Goal: Task Accomplishment & Management: Book appointment/travel/reservation

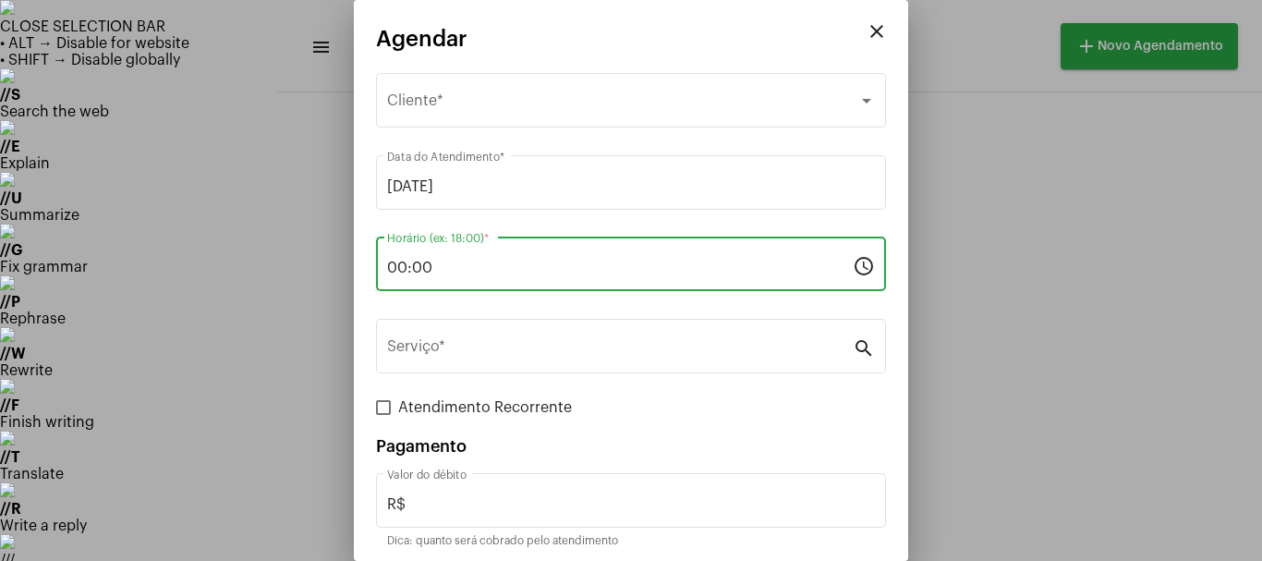
drag, startPoint x: 433, startPoint y: 272, endPoint x: 366, endPoint y: 270, distance: 67.5
click at [366, 270] on mat-dialog-container "close Agendar Selecione o Cliente Cliente * [DATE] Data do Atendimento * 00:00 …" at bounding box center [631, 280] width 555 height 561
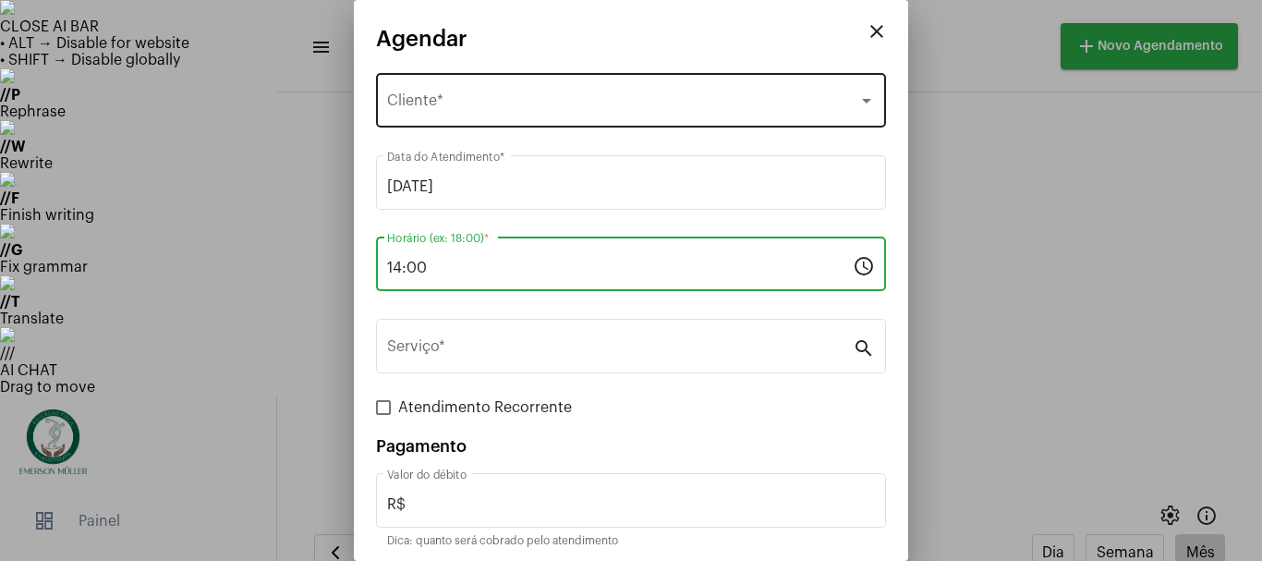
type input "14:00"
click at [455, 91] on div "Selecione o Cliente Cliente *" at bounding box center [631, 98] width 488 height 58
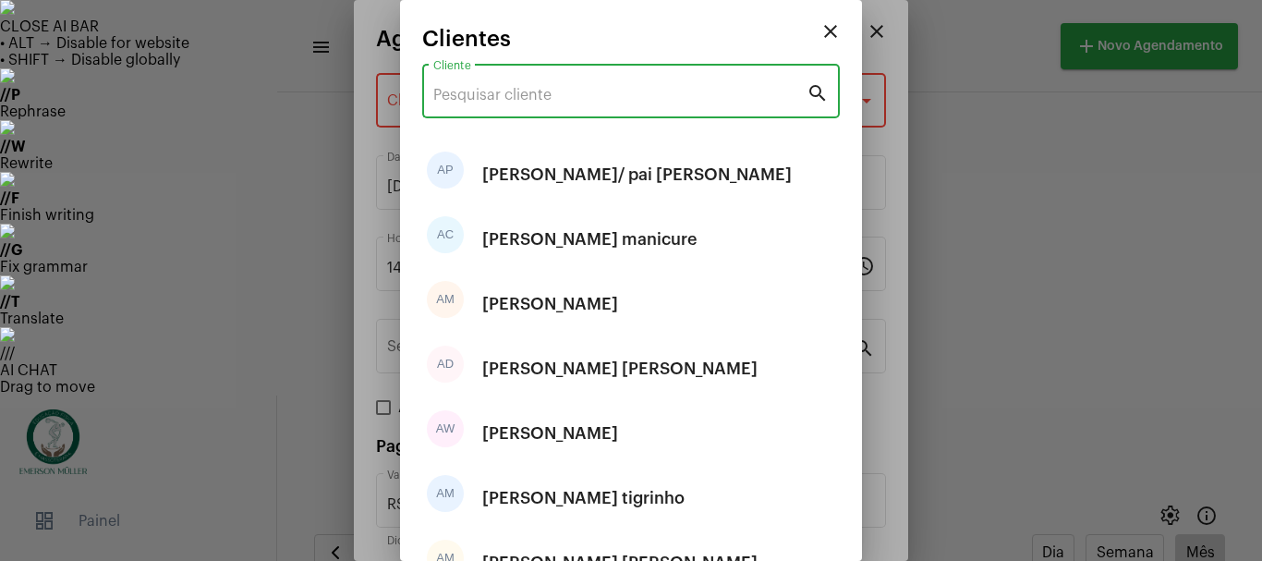
click at [465, 100] on input "Cliente" at bounding box center [619, 95] width 373 height 17
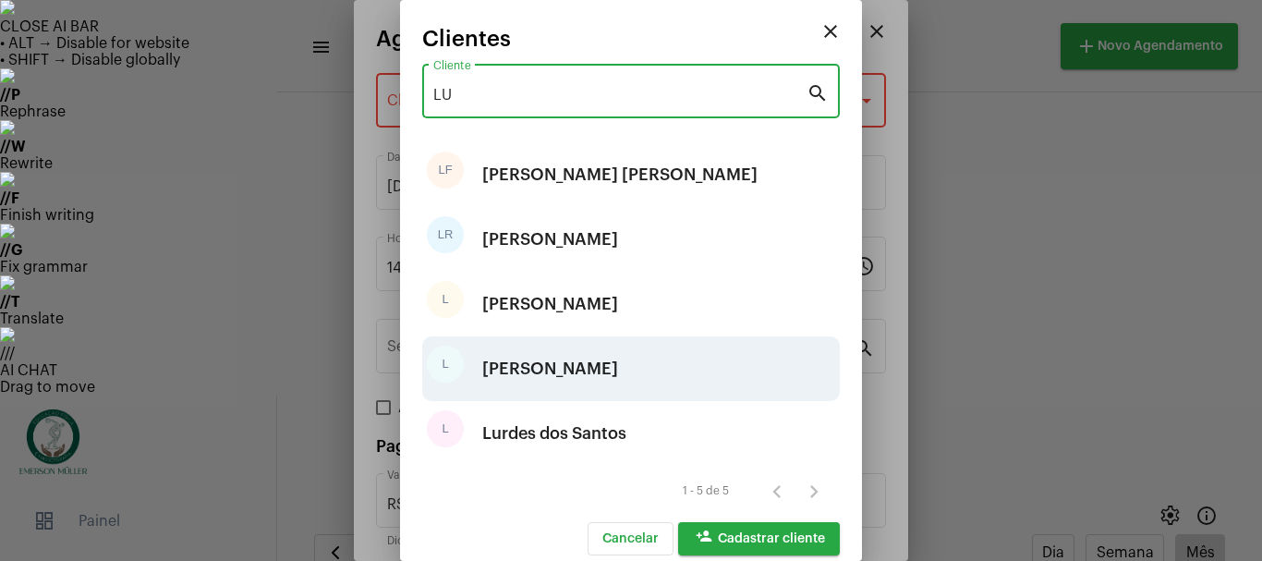
type input "LU"
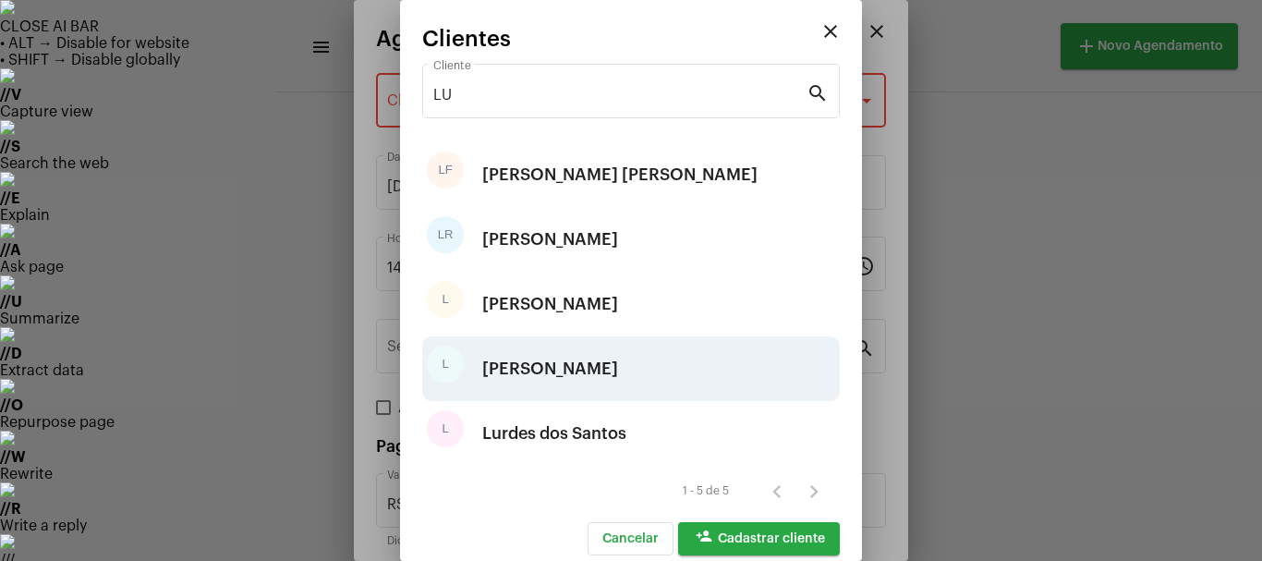
click at [545, 360] on div "[PERSON_NAME]" at bounding box center [550, 368] width 136 height 55
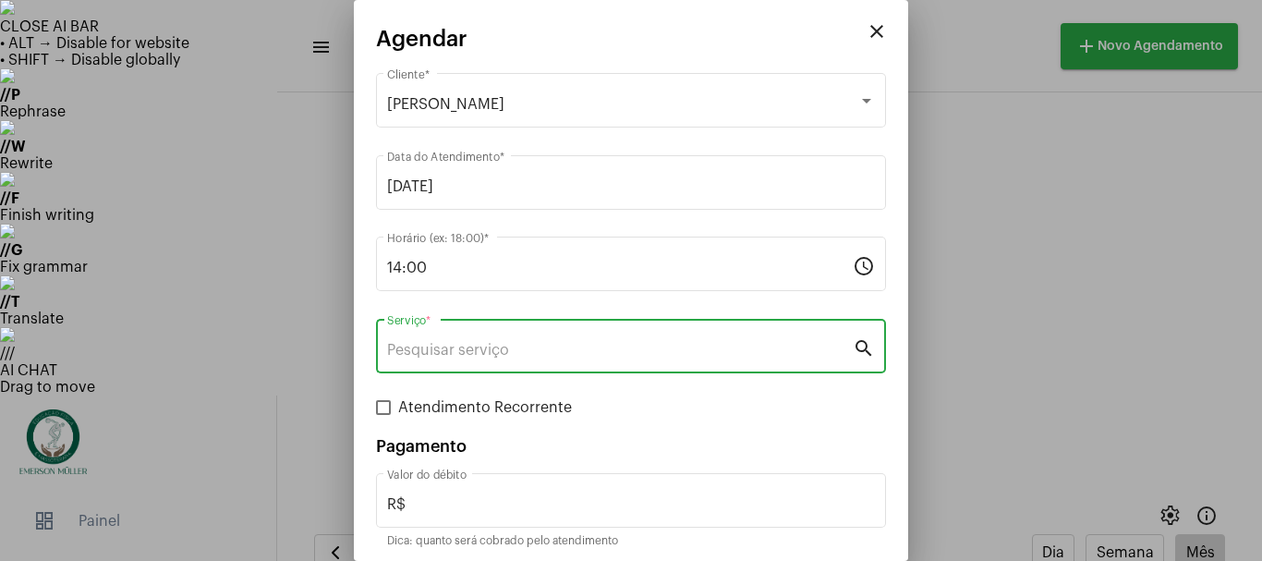
click at [533, 354] on input "Serviço *" at bounding box center [620, 350] width 466 height 17
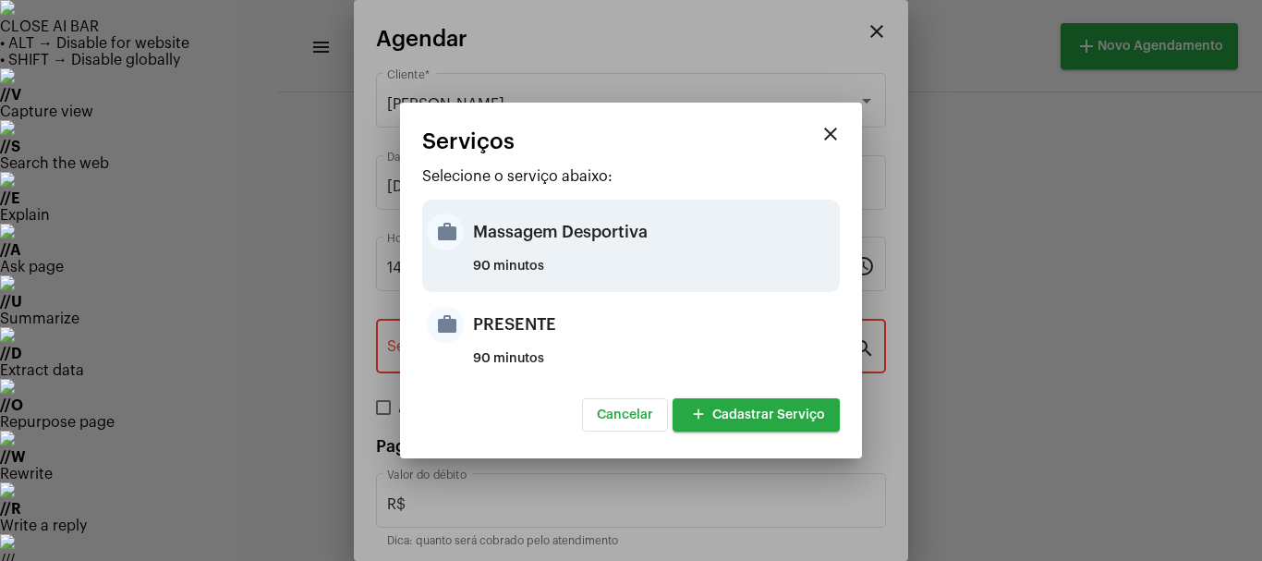
click at [534, 250] on div "Massagem Desportiva" at bounding box center [654, 231] width 362 height 55
type input "Massagem Desportiva"
type input "R$ 120"
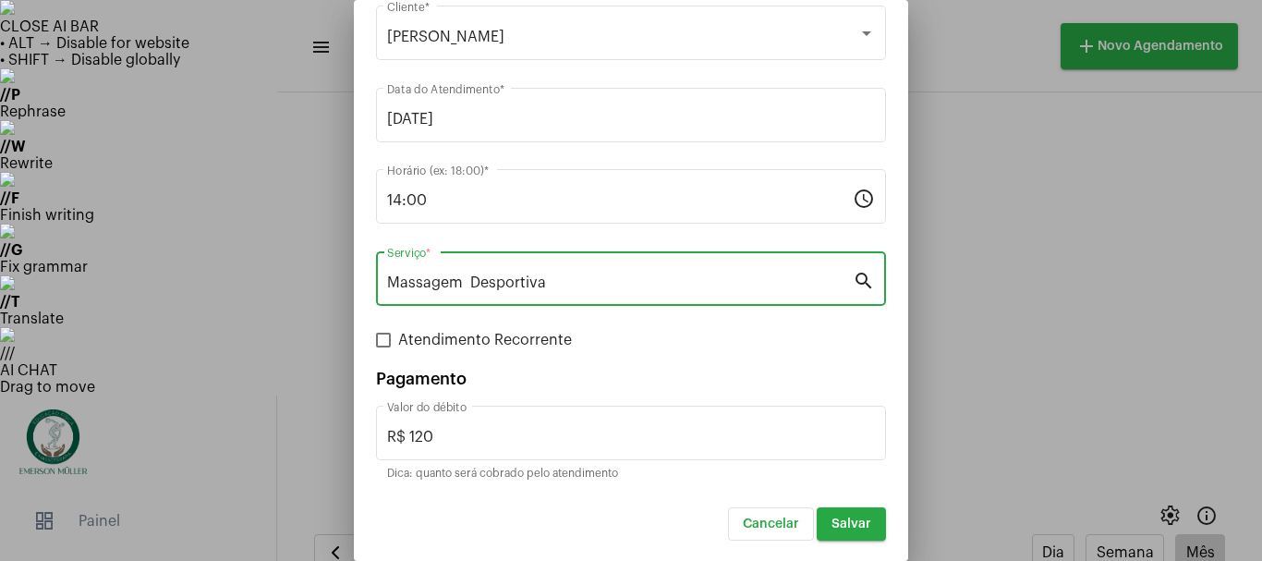
scroll to position [69, 0]
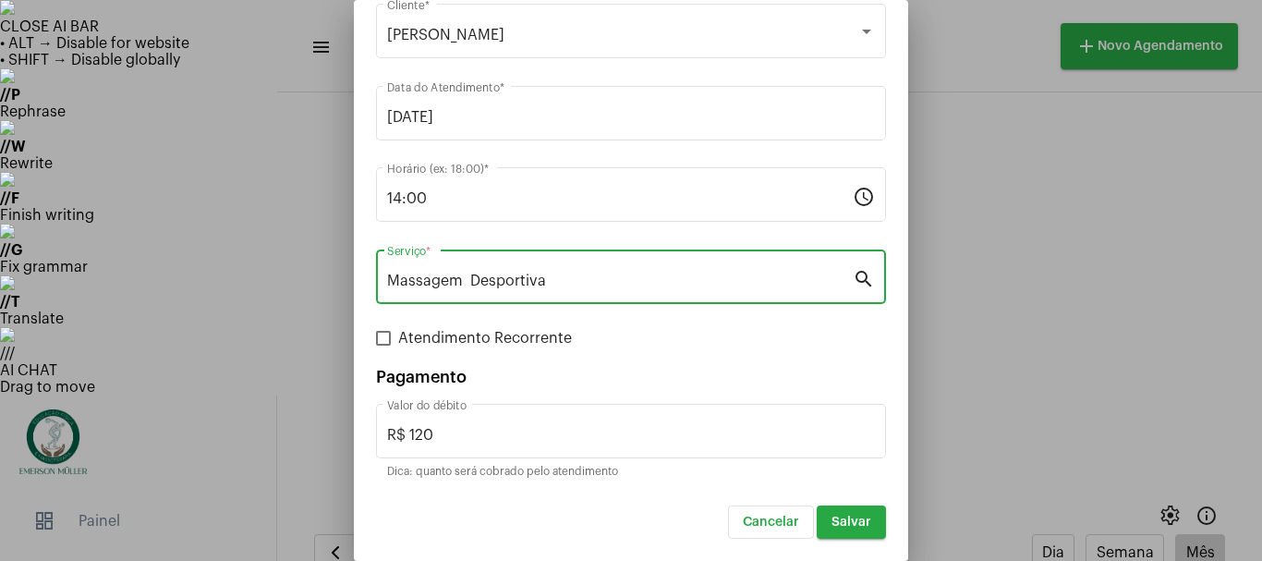
click at [839, 528] on span "Salvar" at bounding box center [852, 522] width 40 height 13
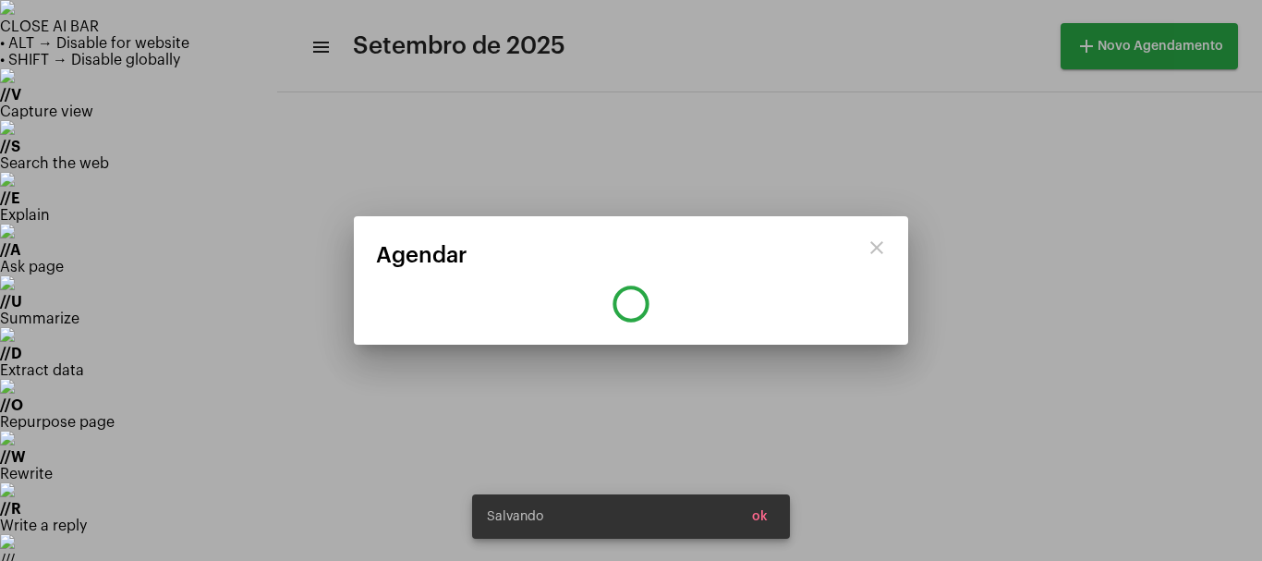
scroll to position [0, 0]
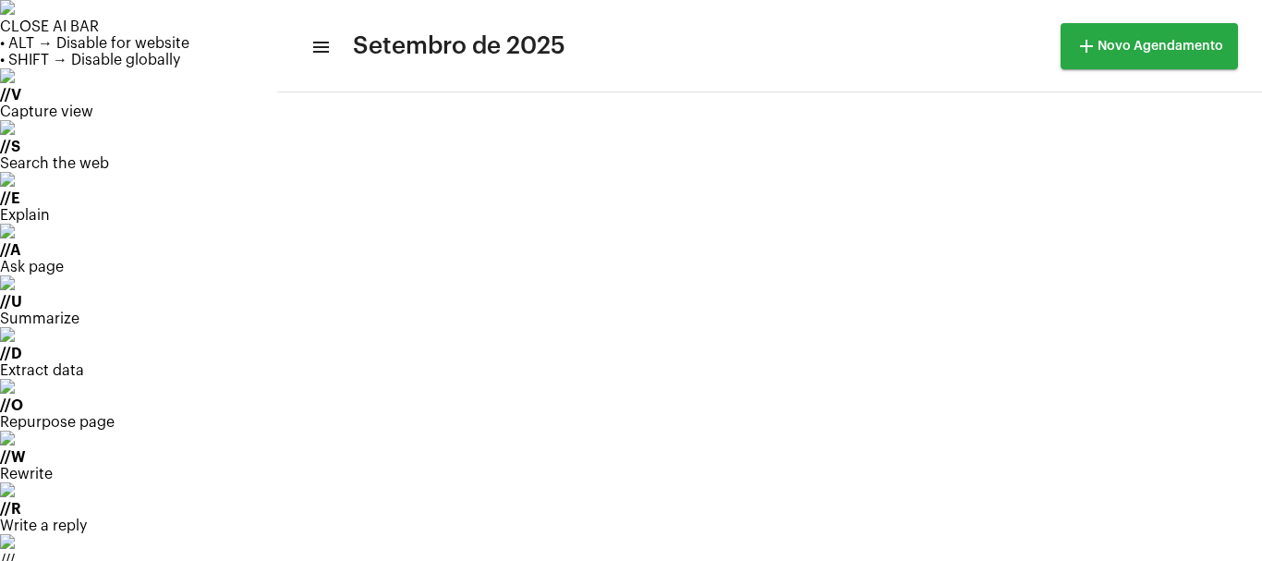
scroll to position [123, 0]
